Goal: Task Accomplishment & Management: Use online tool/utility

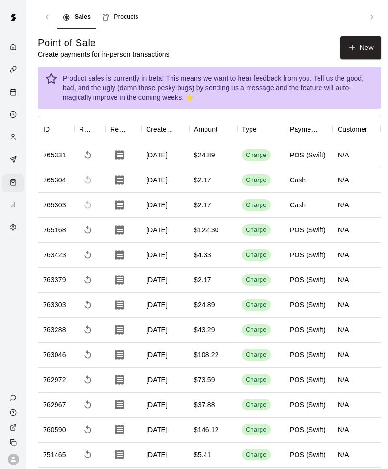
click at [13, 93] on icon "Calendar" at bounding box center [13, 91] width 7 height 7
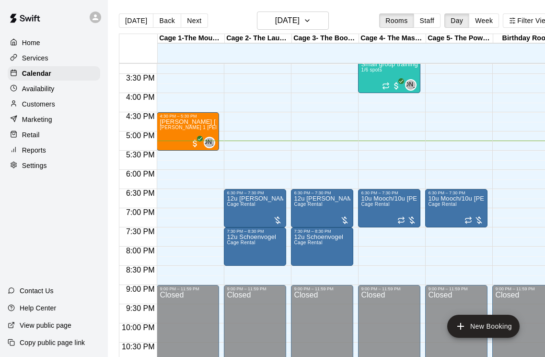
scroll to position [585, 0]
click at [30, 138] on p "Retail" at bounding box center [31, 135] width 18 height 10
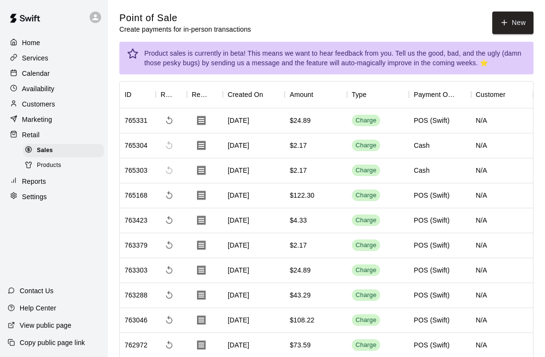
click at [388, 25] on button "New" at bounding box center [512, 23] width 41 height 23
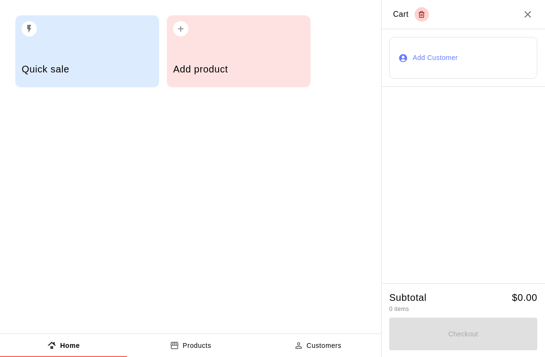
click at [234, 56] on div "Add product" at bounding box center [238, 70] width 131 height 34
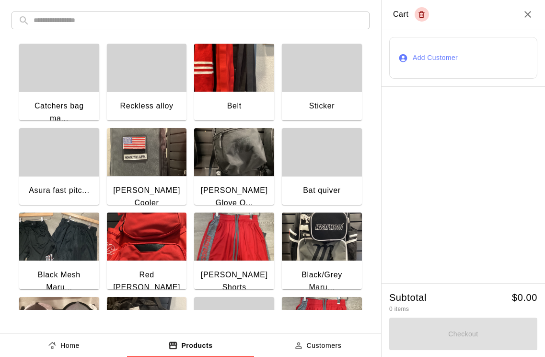
click at [328, 81] on div "button" at bounding box center [322, 68] width 80 height 48
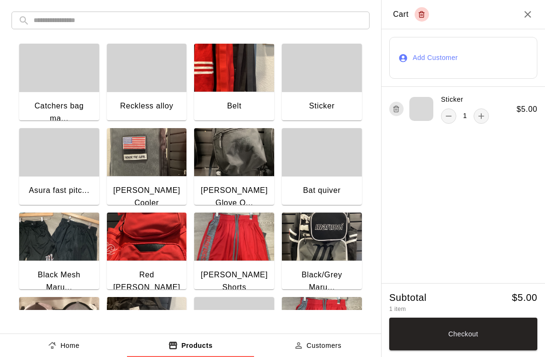
click at [388, 330] on button "Checkout" at bounding box center [463, 333] width 148 height 33
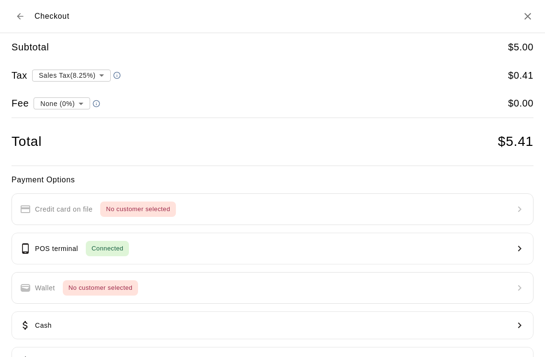
click at [53, 318] on button "Cash" at bounding box center [273, 325] width 522 height 28
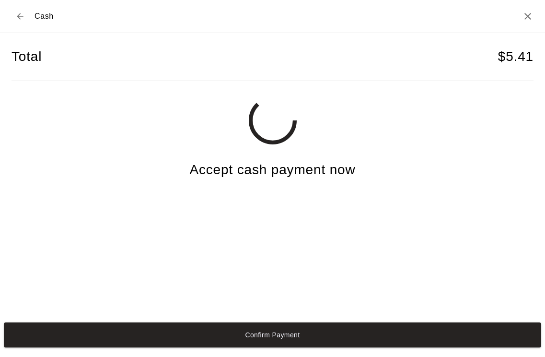
scroll to position [23, 0]
click at [388, 340] on button "Confirm Payment" at bounding box center [273, 334] width 538 height 25
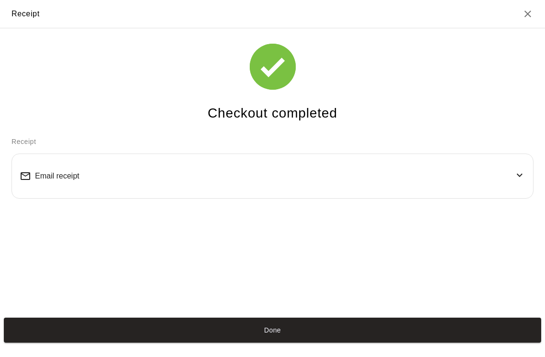
scroll to position [17, 0]
click at [227, 339] on button "Done" at bounding box center [273, 329] width 538 height 25
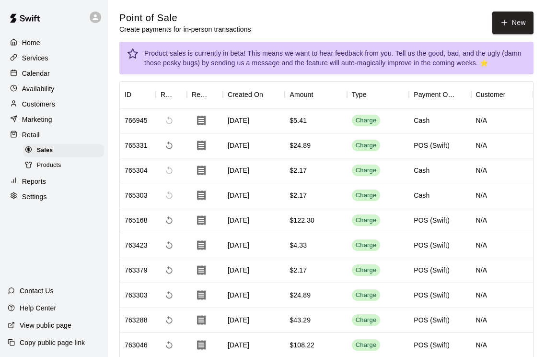
click at [388, 342] on button "Done" at bounding box center [273, 329] width 538 height 25
click at [48, 162] on span "Products" at bounding box center [49, 166] width 24 height 10
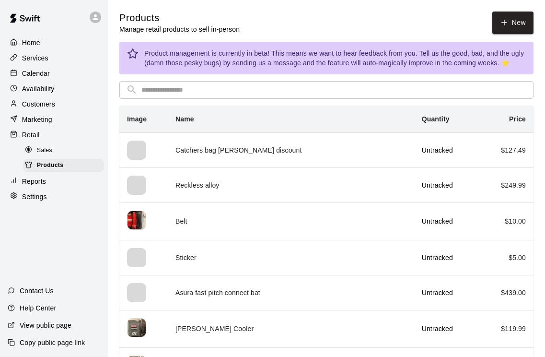
click at [388, 24] on link "New" at bounding box center [512, 23] width 41 height 23
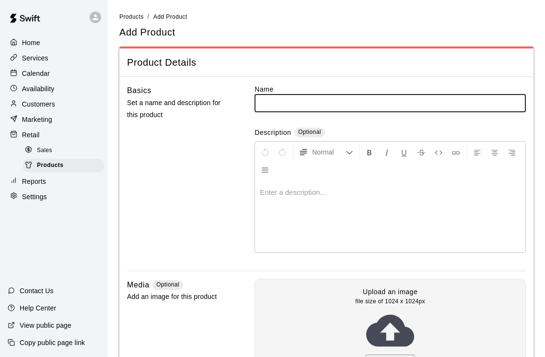
click at [265, 104] on input "text" at bounding box center [390, 103] width 271 height 18
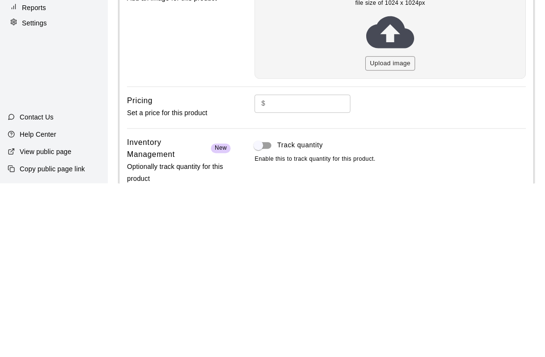
scroll to position [137, 0]
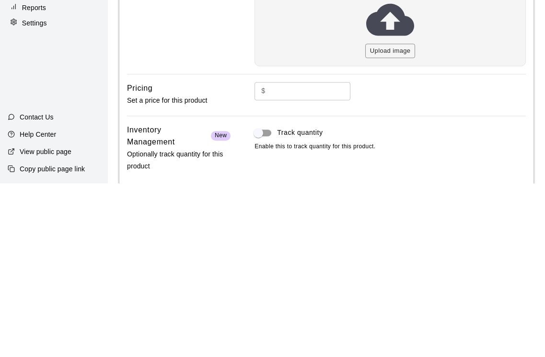
type input "**********"
click at [307, 256] on input "text" at bounding box center [311, 265] width 82 height 18
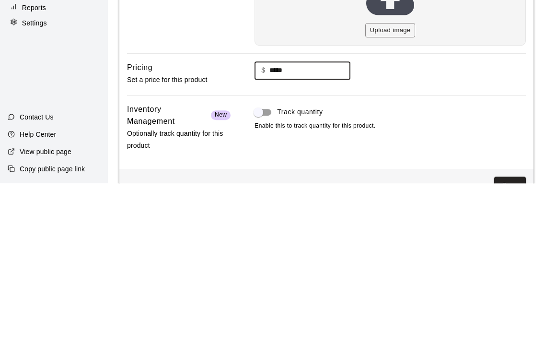
scroll to position [186, 0]
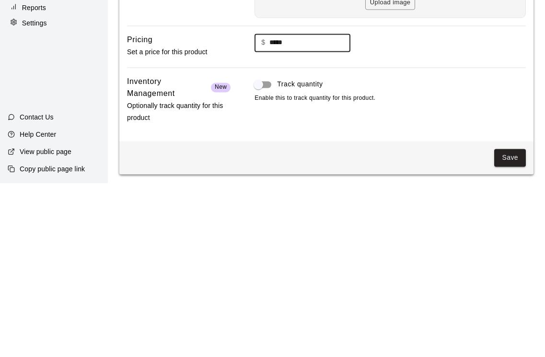
type input "*****"
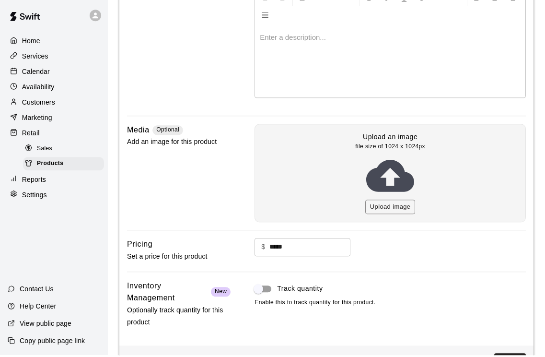
scroll to position [153, 0]
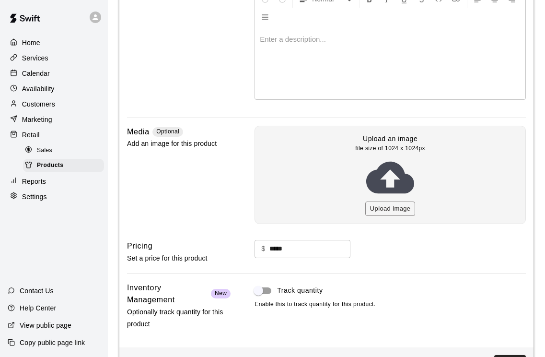
click at [388, 363] on button "Save" at bounding box center [510, 364] width 32 height 18
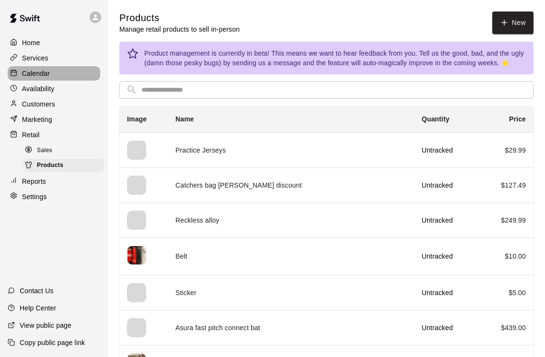
click at [29, 78] on p "Calendar" at bounding box center [36, 74] width 28 height 10
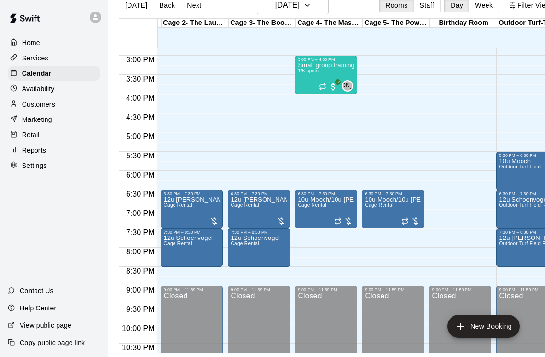
scroll to position [0, 64]
